Goal: Information Seeking & Learning: Find specific fact

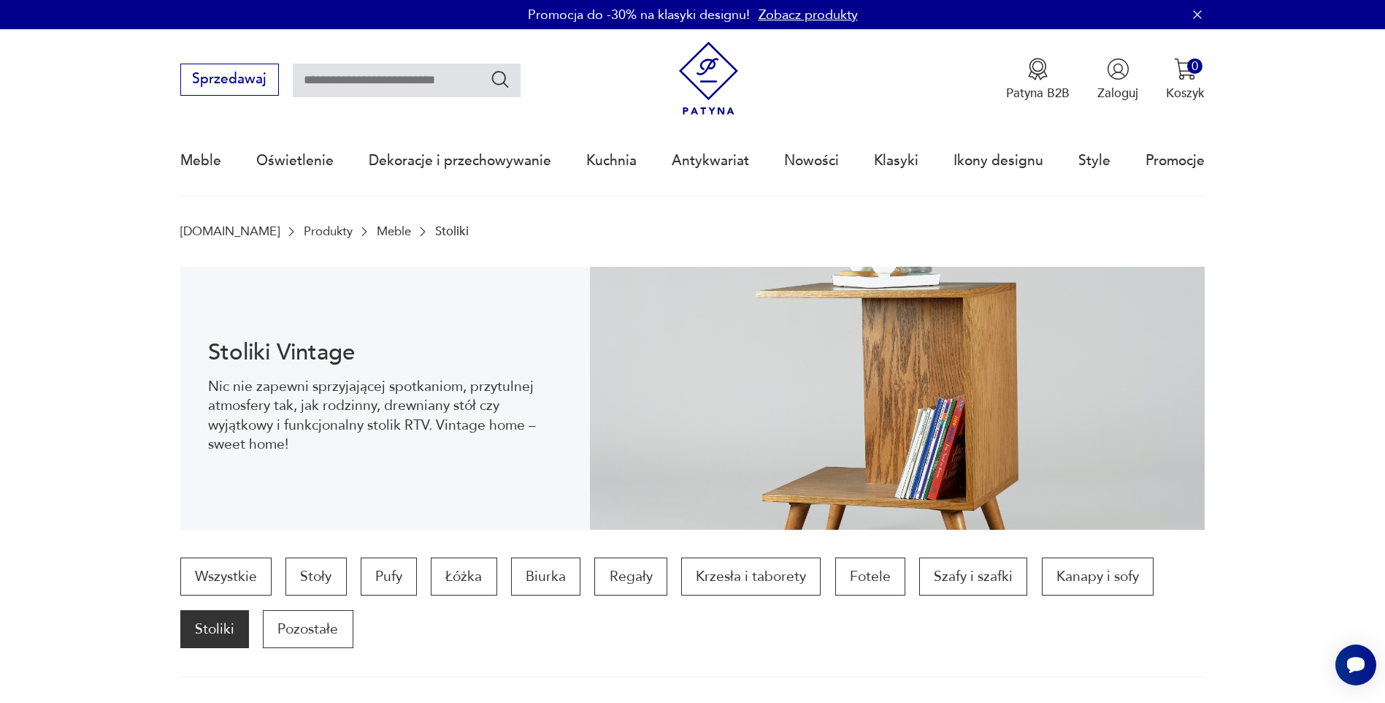
click at [343, 79] on input "text" at bounding box center [407, 81] width 228 height 34
type input "**********"
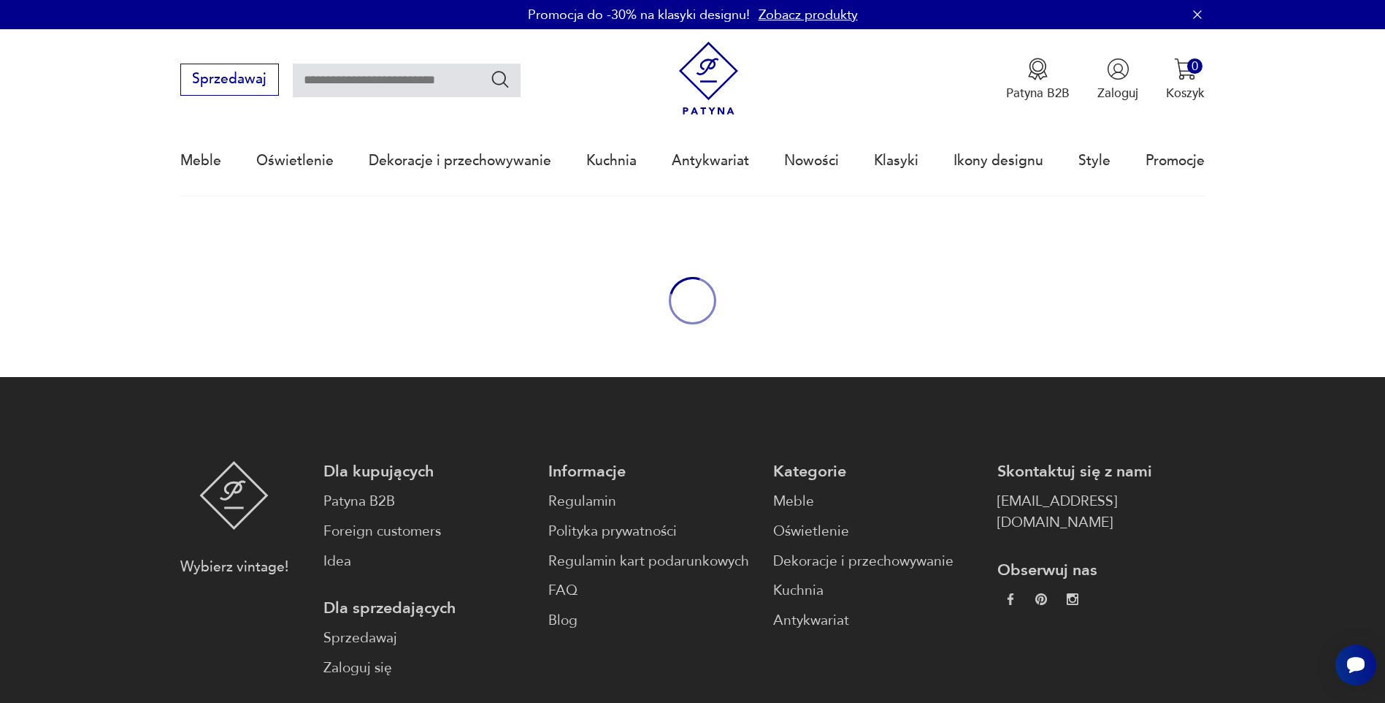
type input "**********"
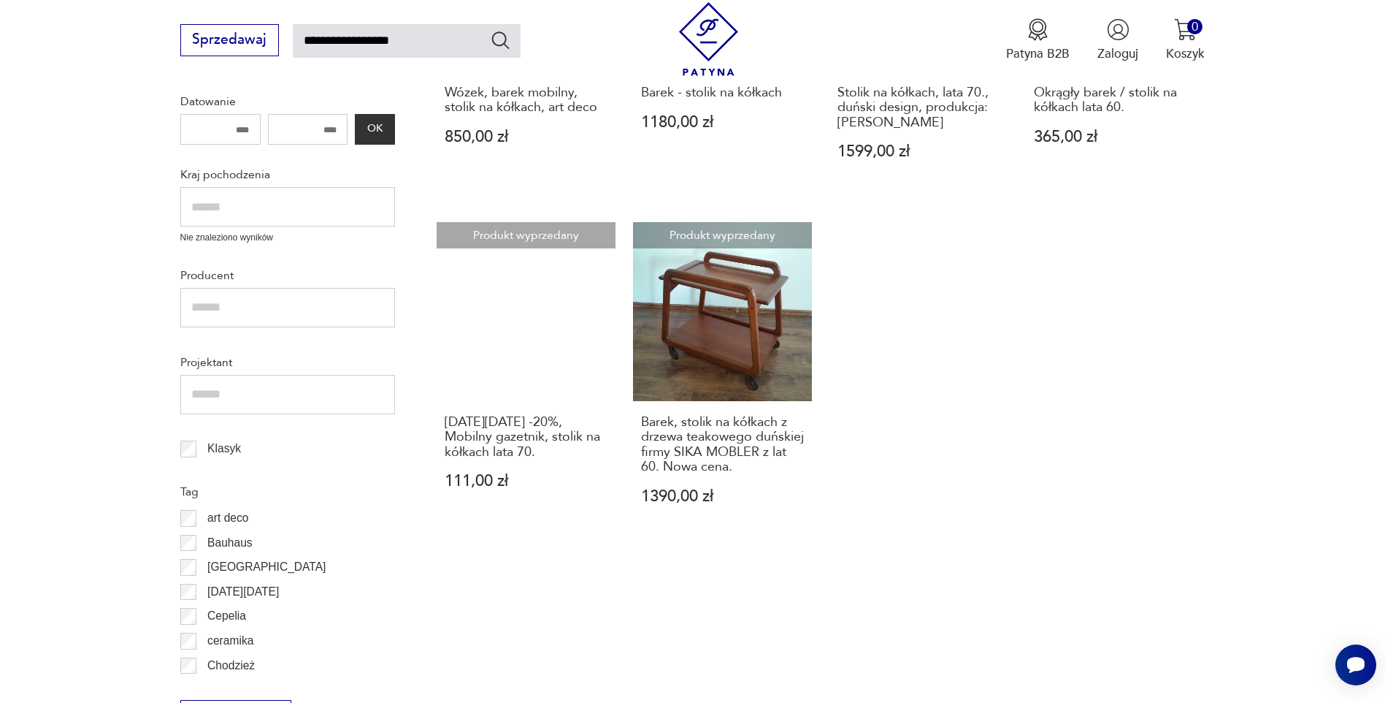
scroll to position [832, 0]
